Goal: Task Accomplishment & Management: Complete application form

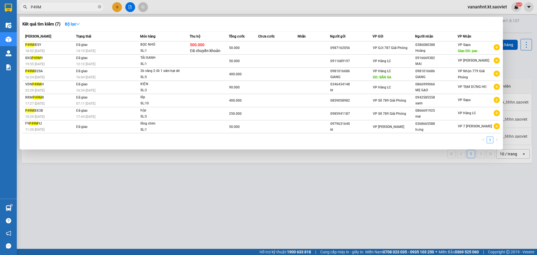
click at [33, 6] on input "P49M" at bounding box center [64, 7] width 66 height 6
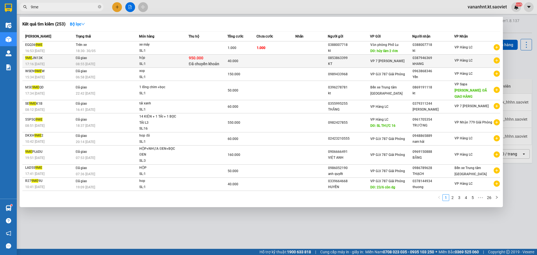
type input "9me"
click at [153, 58] on div "hộp" at bounding box center [160, 58] width 42 height 6
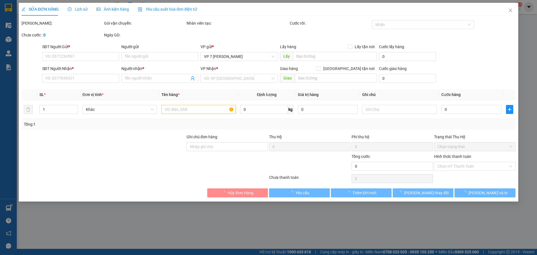
type input "0853863399"
type input "KT"
type input "0387946369"
type input "kHANG"
type input "950.000"
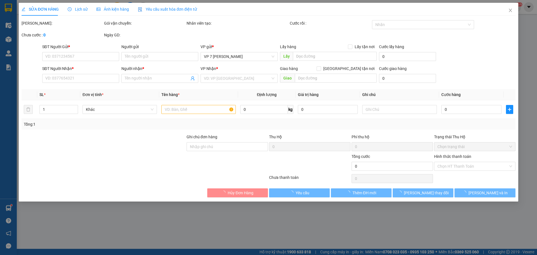
type input "15.000"
type input "40.000"
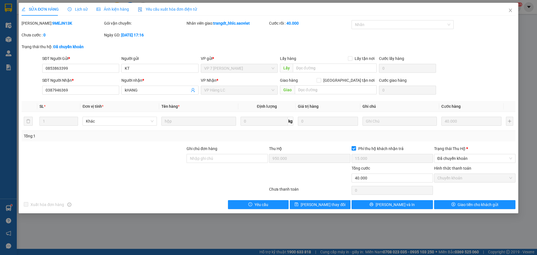
click at [83, 9] on span "Lịch sử" at bounding box center [78, 9] width 20 height 4
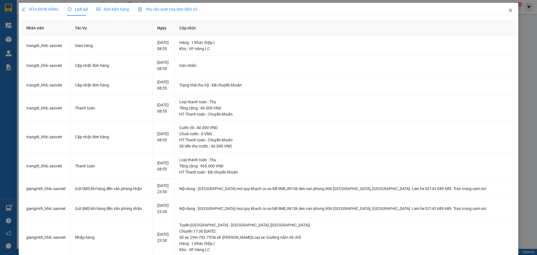
click at [508, 11] on icon "close" at bounding box center [510, 10] width 4 height 4
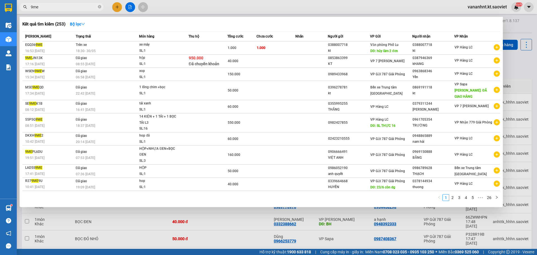
click at [69, 3] on span "9me" at bounding box center [62, 7] width 84 height 8
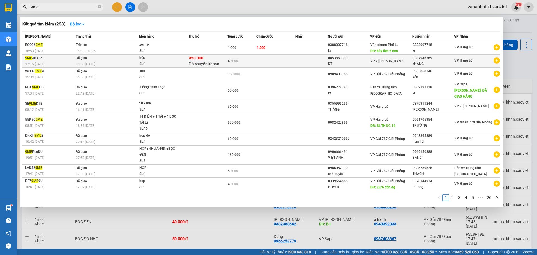
click at [190, 60] on td "950.000 Đã chuyển khoản" at bounding box center [208, 61] width 39 height 13
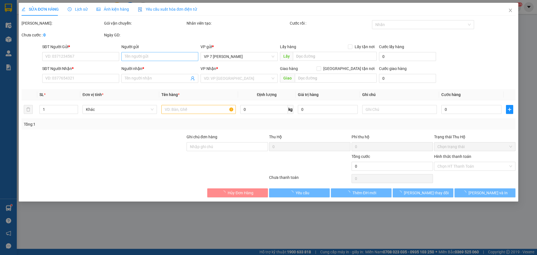
type input "0853863399"
type input "KT"
type input "ĐÃ FM"
type input "0387946369"
type input "kHANG"
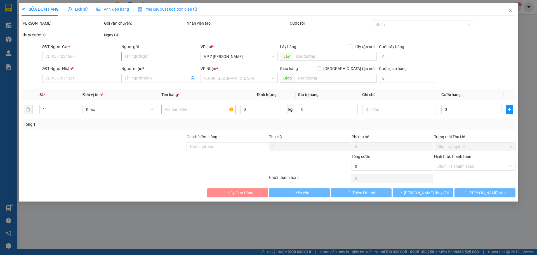
type input "950.000"
type input "15.000"
type input "40.000"
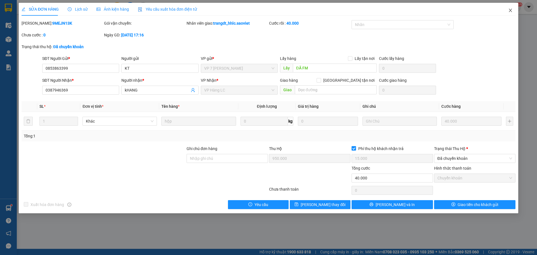
click at [514, 11] on span "Close" at bounding box center [511, 11] width 16 height 16
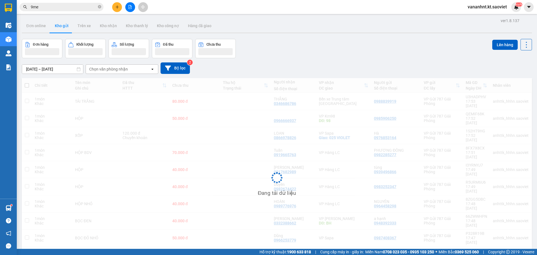
click at [509, 10] on span "vananhnt.kt.saoviet" at bounding box center [487, 6] width 48 height 7
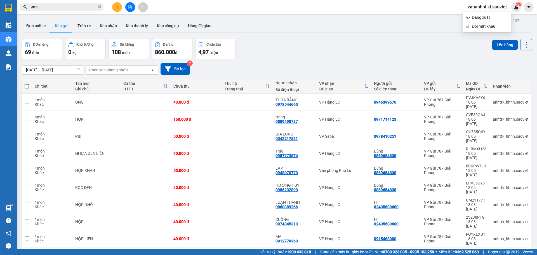
scroll to position [26, 0]
